Goal: Task Accomplishment & Management: Use online tool/utility

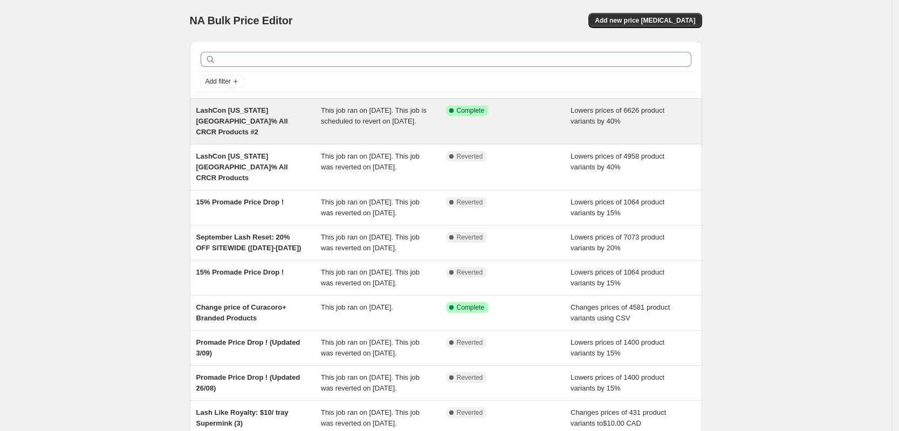
click at [388, 123] on span "This job ran on [DATE]. This job is scheduled to revert on [DATE]." at bounding box center [374, 115] width 106 height 19
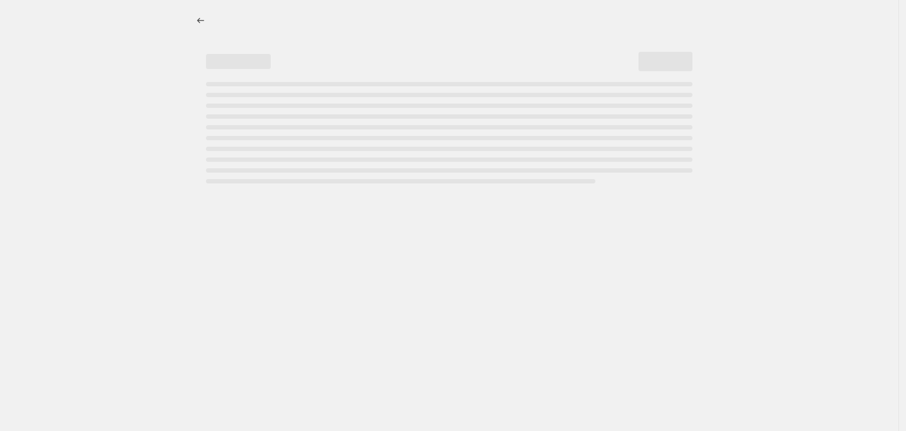
select select "percentage"
select select "collection"
select select "not_equal"
select select "product_status"
select select "product_type"
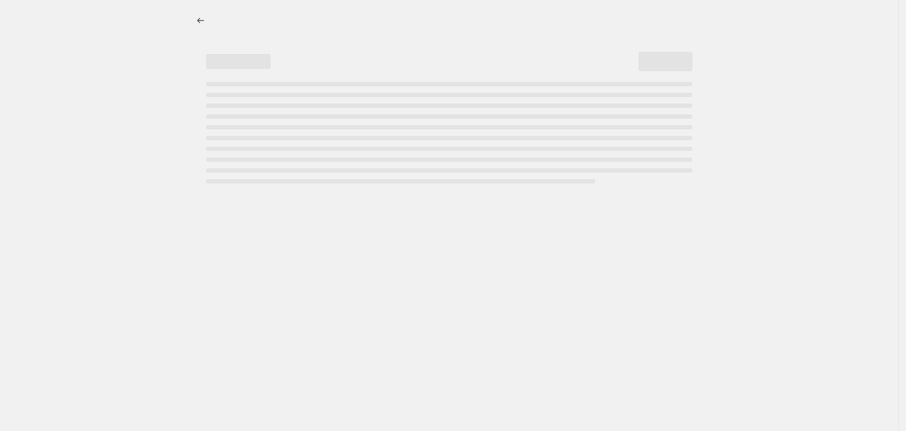
select select "not_equal"
select select "collection"
select select "not_equal"
